Goal: Transaction & Acquisition: Purchase product/service

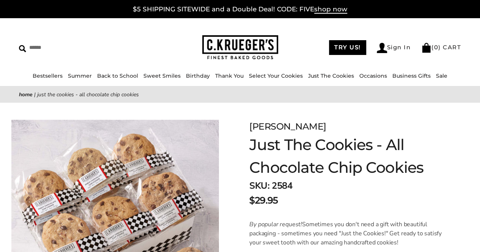
scroll to position [13, 0]
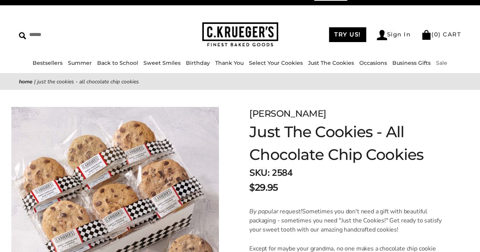
click at [436, 62] on link "Sale" at bounding box center [441, 63] width 11 height 7
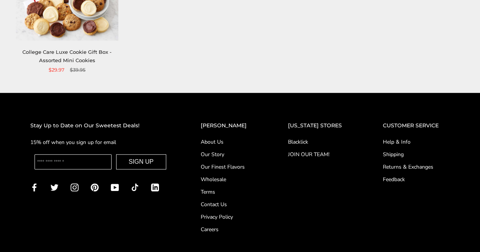
scroll to position [279, 0]
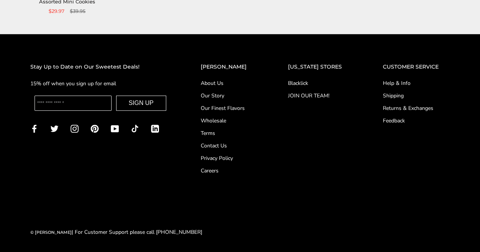
click at [222, 82] on link "About Us" at bounding box center [229, 83] width 57 height 8
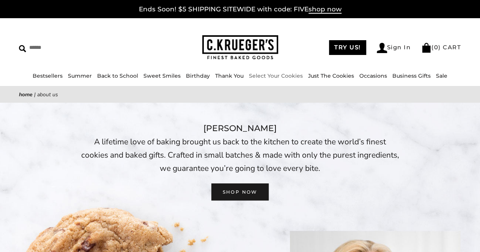
click at [266, 75] on link "Select Your Cookies" at bounding box center [276, 75] width 54 height 7
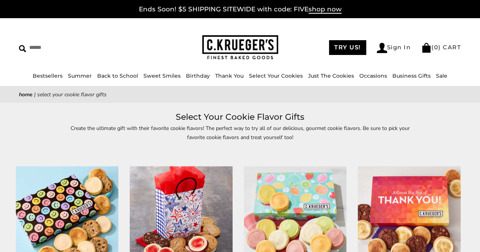
click at [410, 73] on link "Business Gifts" at bounding box center [411, 75] width 38 height 7
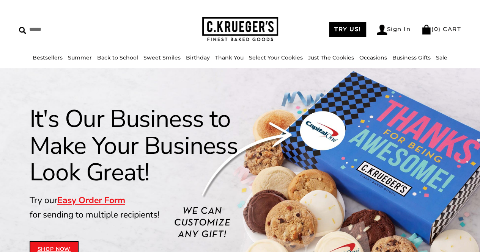
click at [446, 187] on div "It's Our Business to Make Your Business Look Great! Try our Easy Order Form for…" at bounding box center [240, 182] width 436 height 152
click at [316, 58] on link "Just The Cookies" at bounding box center [331, 57] width 46 height 7
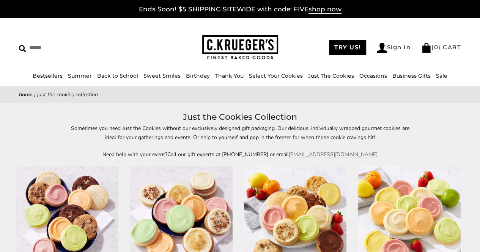
click at [450, 203] on img at bounding box center [409, 218] width 102 height 102
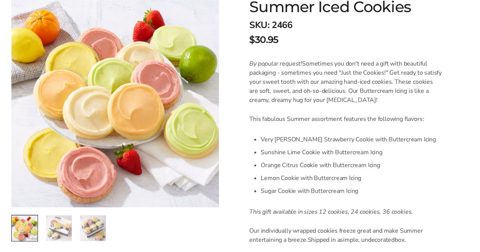
scroll to position [162, 0]
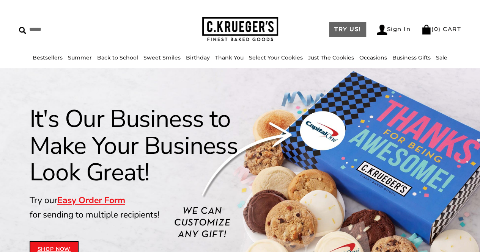
click at [341, 26] on link "TRY US!" at bounding box center [347, 29] width 37 height 15
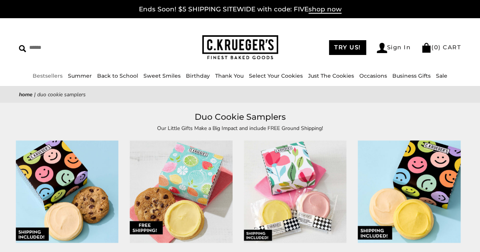
click at [51, 74] on link "Bestsellers" at bounding box center [48, 75] width 30 height 7
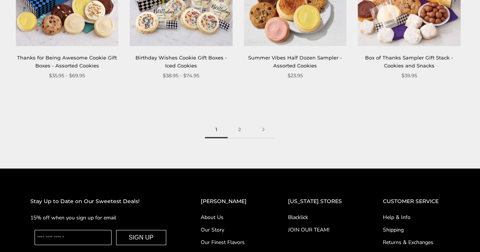
scroll to position [998, 0]
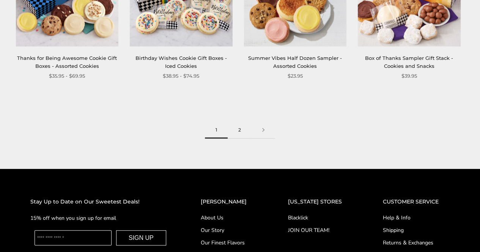
click at [239, 137] on link "2" at bounding box center [240, 130] width 24 height 17
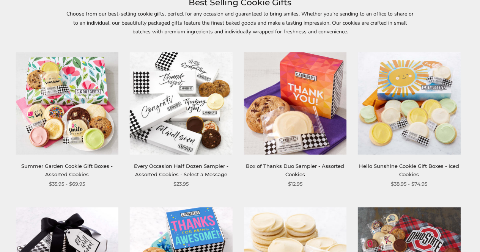
scroll to position [117, 0]
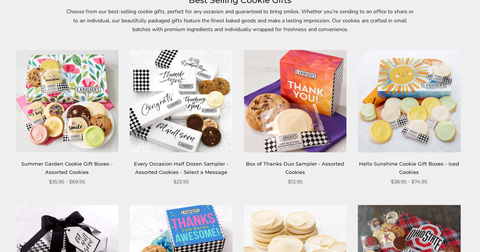
click at [432, 226] on img at bounding box center [409, 256] width 102 height 102
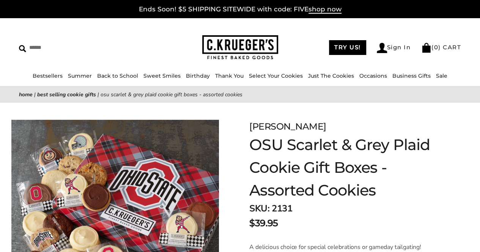
click at [439, 77] on link "Sale" at bounding box center [441, 75] width 11 height 7
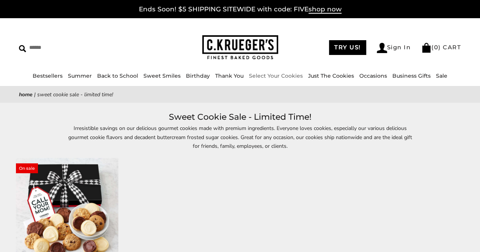
click at [261, 77] on link "Select Your Cookies" at bounding box center [276, 75] width 54 height 7
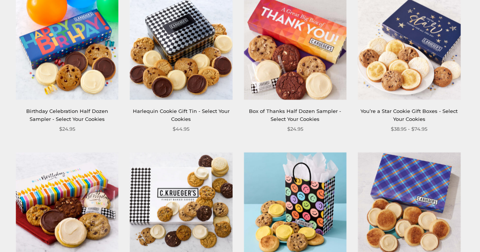
scroll to position [479, 0]
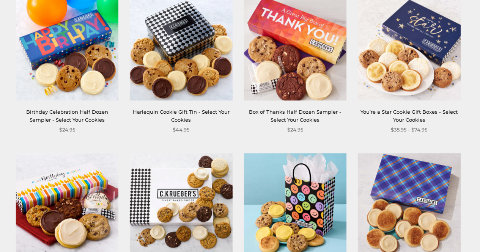
click at [173, 112] on link "Harlequin Cookie Gift Tin - Select Your Cookies" at bounding box center [181, 116] width 97 height 14
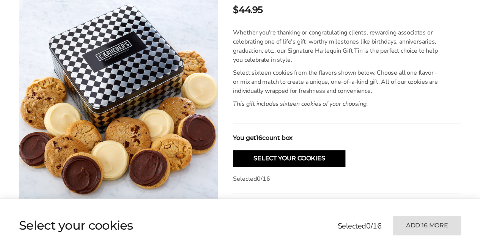
scroll to position [193, 0]
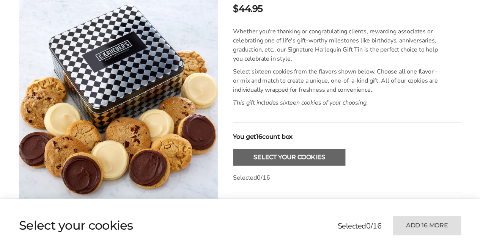
click at [323, 157] on button "Select Your Cookies" at bounding box center [289, 157] width 112 height 17
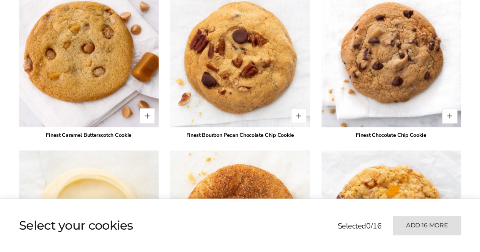
scroll to position [1188, 0]
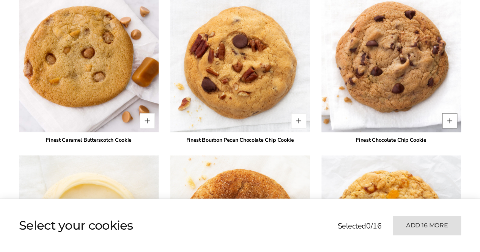
click at [449, 113] on button "Quantity button plus" at bounding box center [449, 120] width 15 height 15
type input "*"
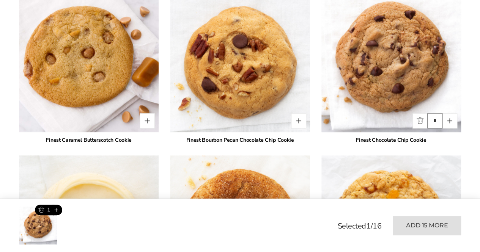
click at [436, 113] on input "*" at bounding box center [434, 120] width 15 height 15
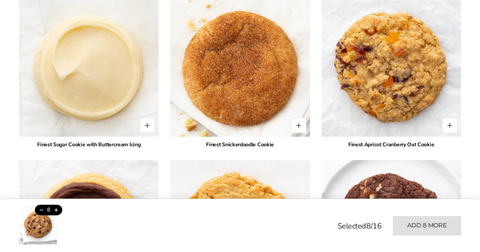
scroll to position [1349, 0]
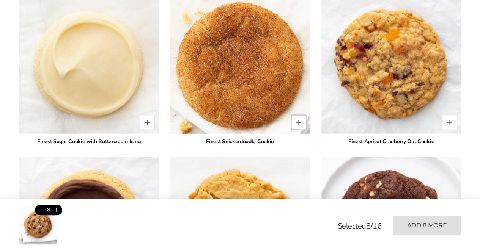
type input "*"
click at [298, 115] on button "Quantity button plus" at bounding box center [298, 122] width 15 height 15
type input "*"
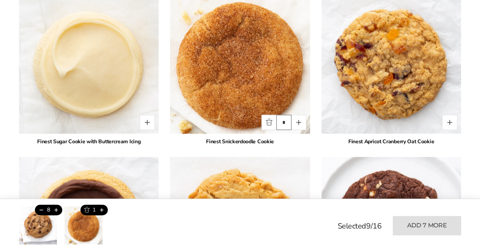
click at [290, 115] on input "*" at bounding box center [283, 122] width 15 height 15
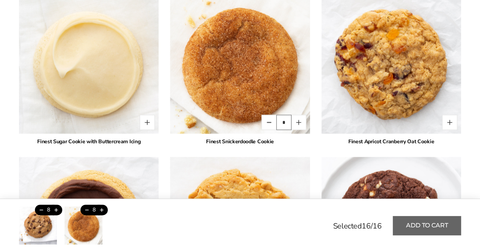
type input "*"
click at [433, 225] on button "Add to cart" at bounding box center [427, 225] width 68 height 19
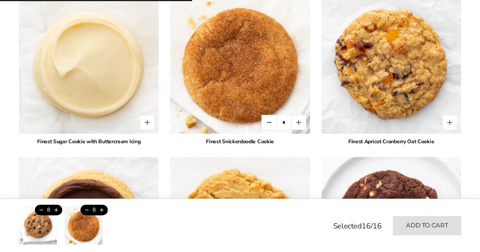
type input "*"
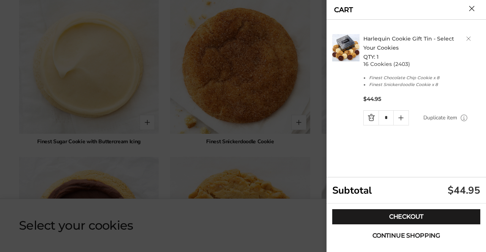
click at [424, 239] on span "Continue shopping" at bounding box center [406, 236] width 68 height 6
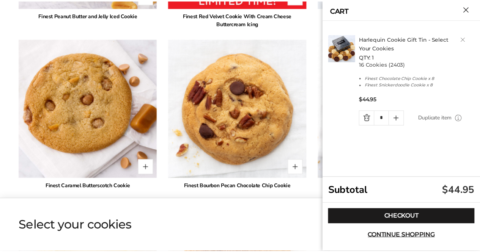
scroll to position [1141, 0]
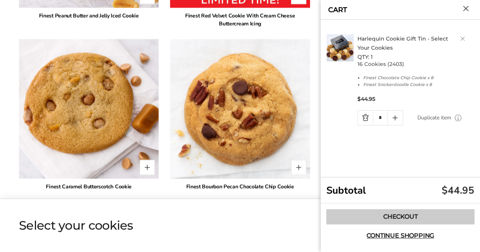
click at [383, 214] on link "Checkout" at bounding box center [400, 216] width 148 height 15
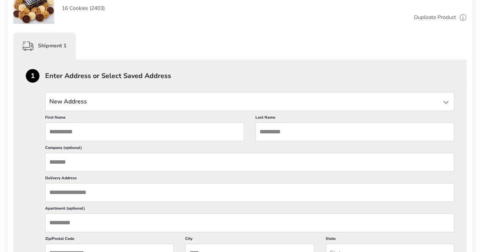
scroll to position [167, 0]
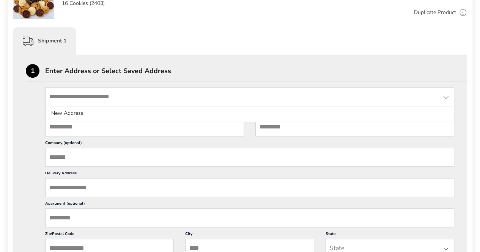
click at [100, 102] on input "State" at bounding box center [249, 96] width 409 height 19
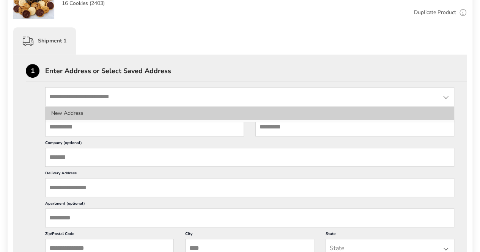
click at [96, 112] on li "New Address" at bounding box center [250, 114] width 408 height 14
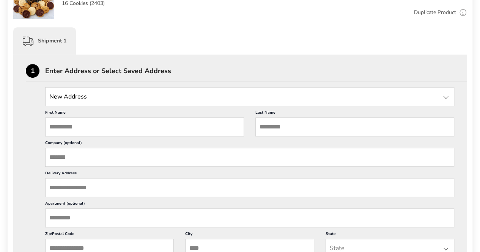
click at [93, 128] on input "First Name" at bounding box center [144, 127] width 199 height 19
type input "*********"
type input "**********"
click at [282, 33] on div "Shipment 1" at bounding box center [239, 40] width 453 height 27
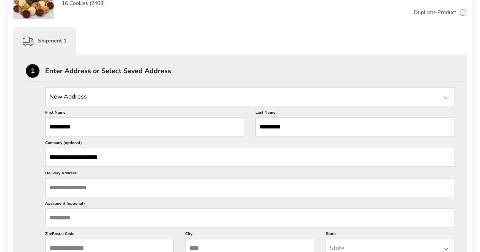
click at [89, 187] on input "Delivery Address" at bounding box center [249, 187] width 409 height 19
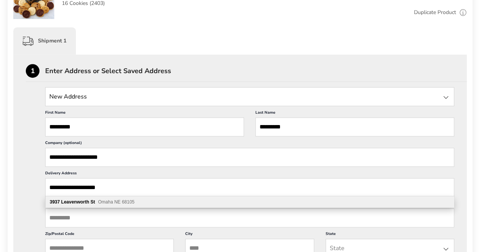
click at [120, 205] on div "3937 Leavenworth St Omaha NE 68105" at bounding box center [250, 202] width 408 height 11
type input "**********"
type input "*****"
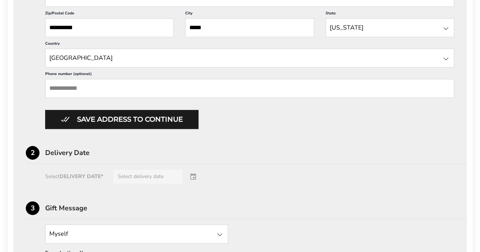
scroll to position [389, 0]
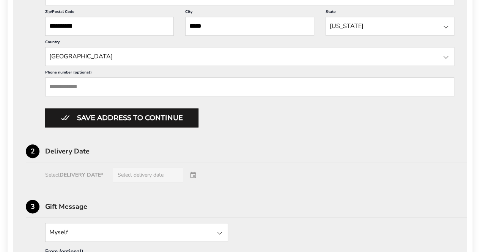
click at [192, 172] on div "Select DELIVERY DATE* Select delivery date" at bounding box center [240, 175] width 428 height 15
click at [148, 172] on div "Select DELIVERY DATE* Select delivery date" at bounding box center [240, 175] width 428 height 15
click at [104, 85] on input "Phone number (optional)" at bounding box center [249, 86] width 409 height 19
click at [126, 84] on input "Phone number (optional)" at bounding box center [249, 86] width 409 height 19
click at [109, 85] on input "Phone number (optional)" at bounding box center [249, 86] width 409 height 19
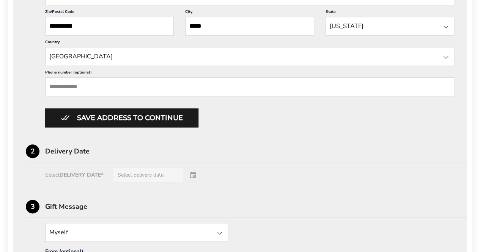
click at [109, 85] on input "Phone number (optional)" at bounding box center [249, 86] width 409 height 19
click at [132, 91] on input "******" at bounding box center [249, 86] width 409 height 19
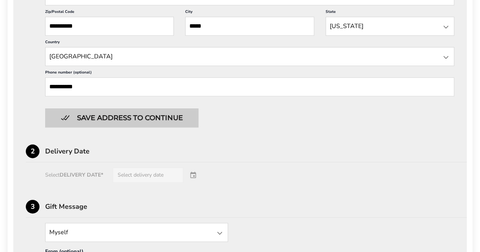
type input "**********"
click at [118, 110] on button "Save address to continue" at bounding box center [121, 118] width 153 height 19
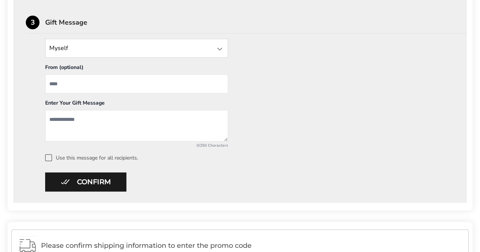
scroll to position [345, 0]
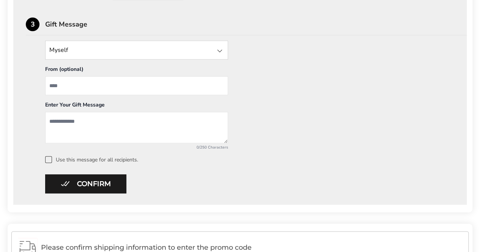
click at [61, 83] on input "From" at bounding box center [136, 85] width 183 height 19
type input "**********"
type textarea "*"
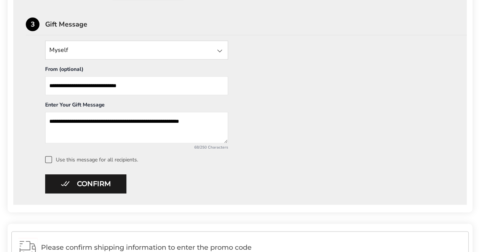
type textarea "**********"
